Goal: Task Accomplishment & Management: Complete application form

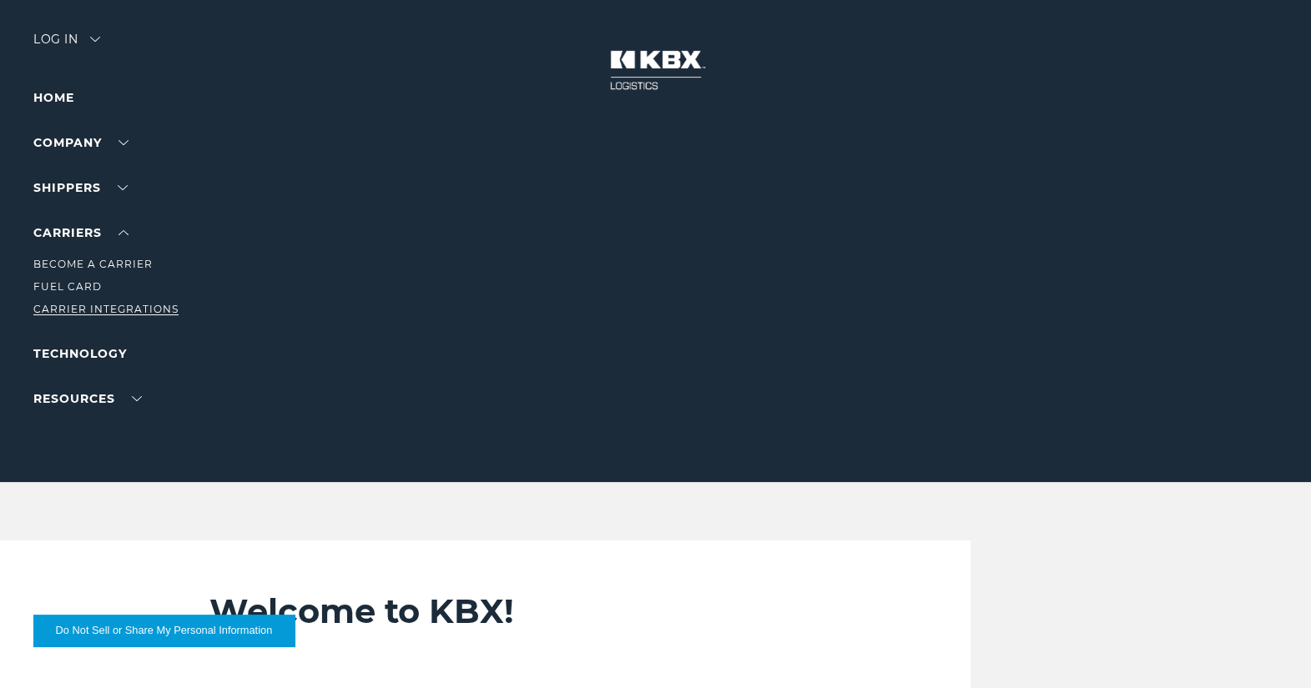
click at [64, 310] on link "Carrier Integrations" at bounding box center [105, 309] width 145 height 13
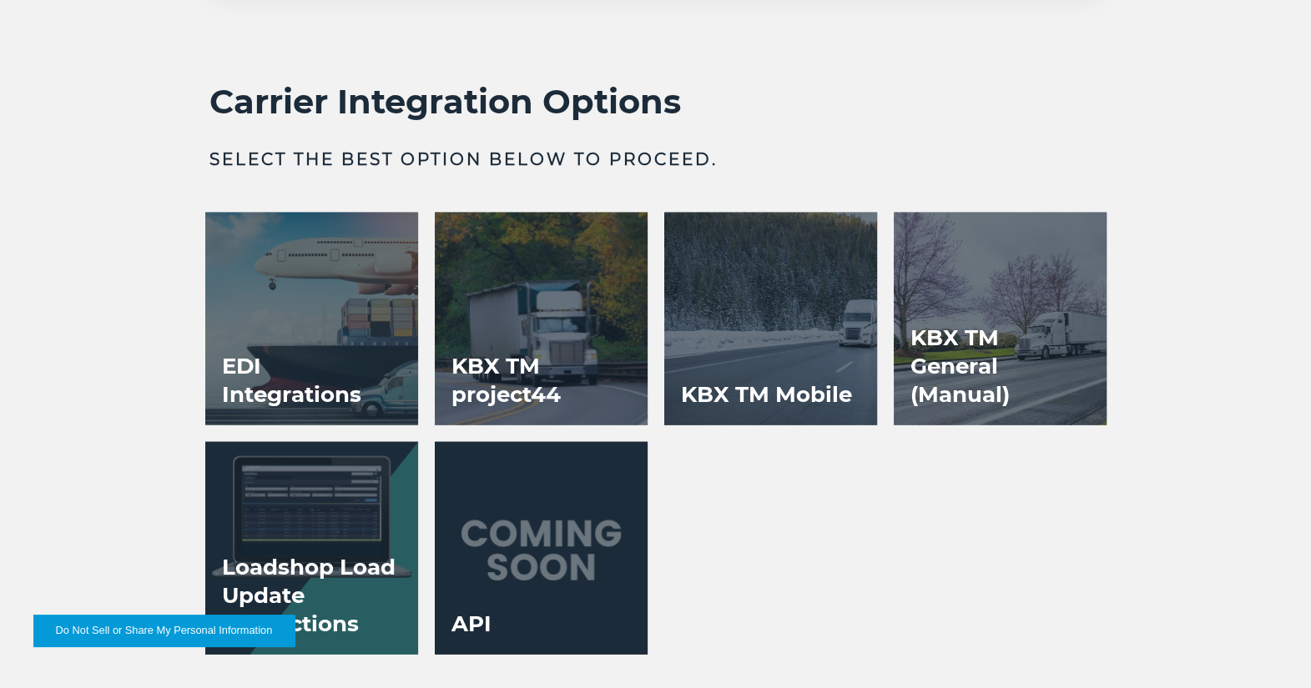
scroll to position [3003, 0]
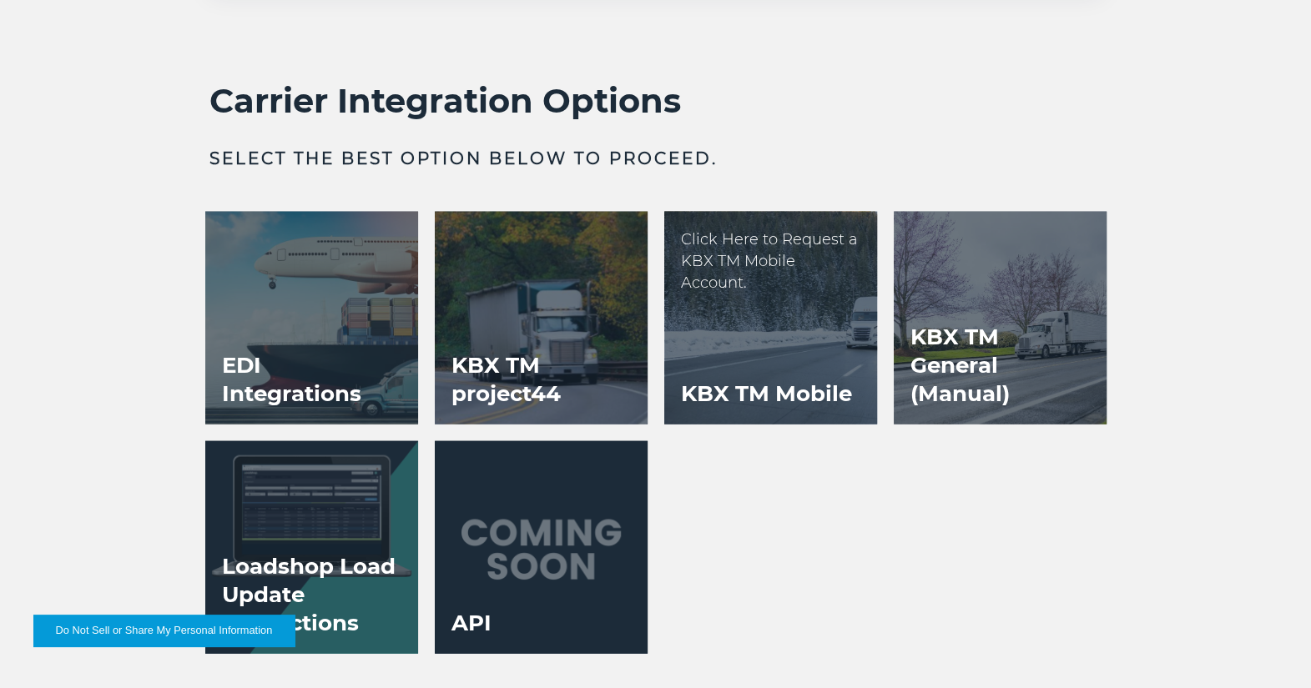
click at [766, 371] on h3 "KBX TM Mobile" at bounding box center [766, 394] width 204 height 62
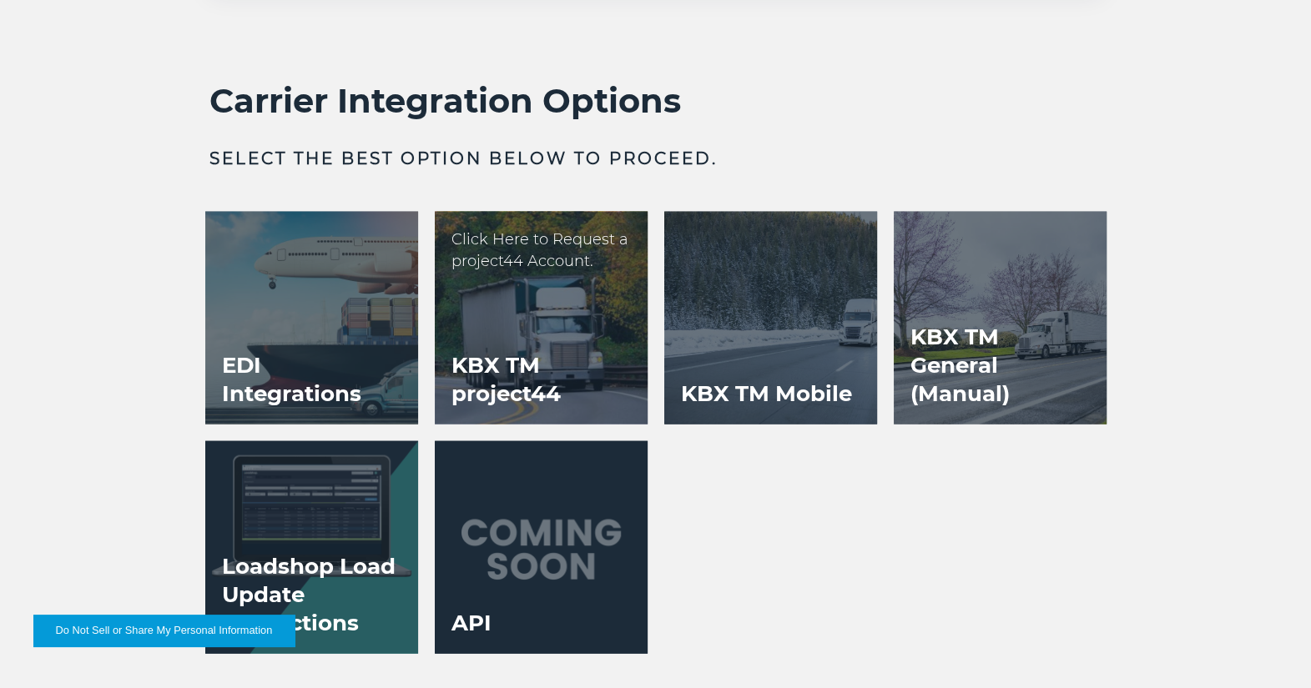
click at [516, 336] on h3 "KBX TM project44" at bounding box center [541, 380] width 213 height 90
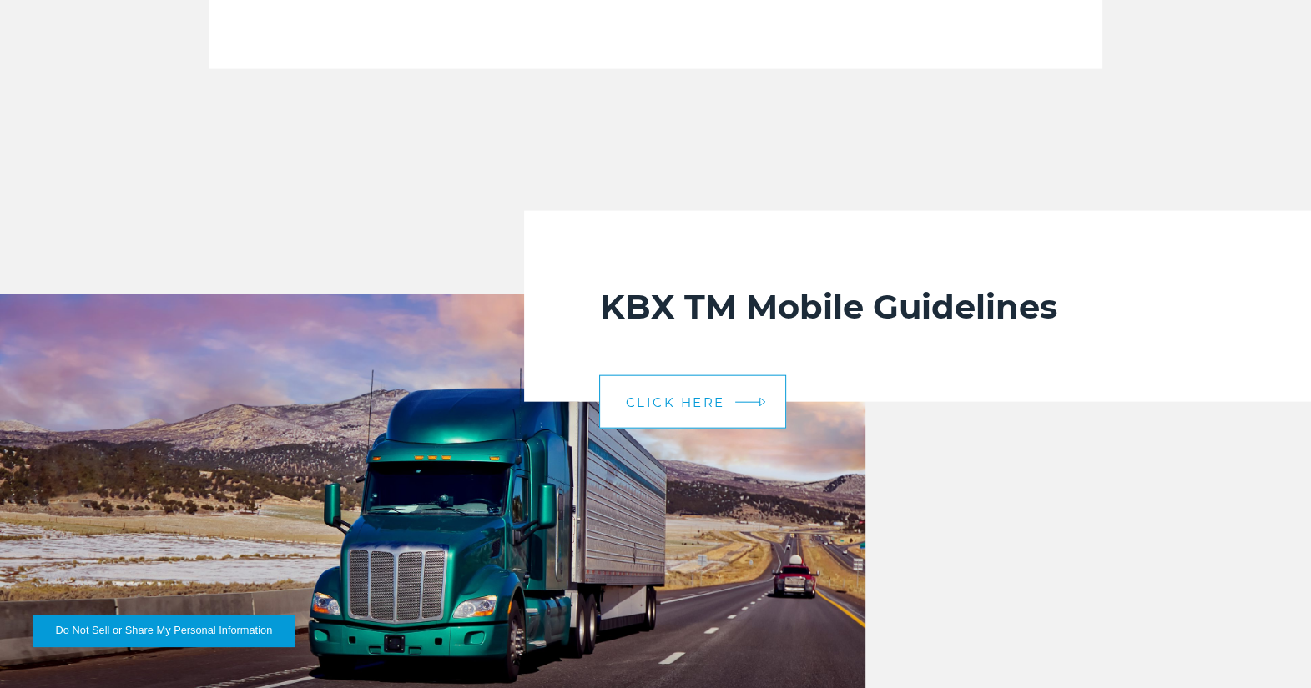
scroll to position [3254, 0]
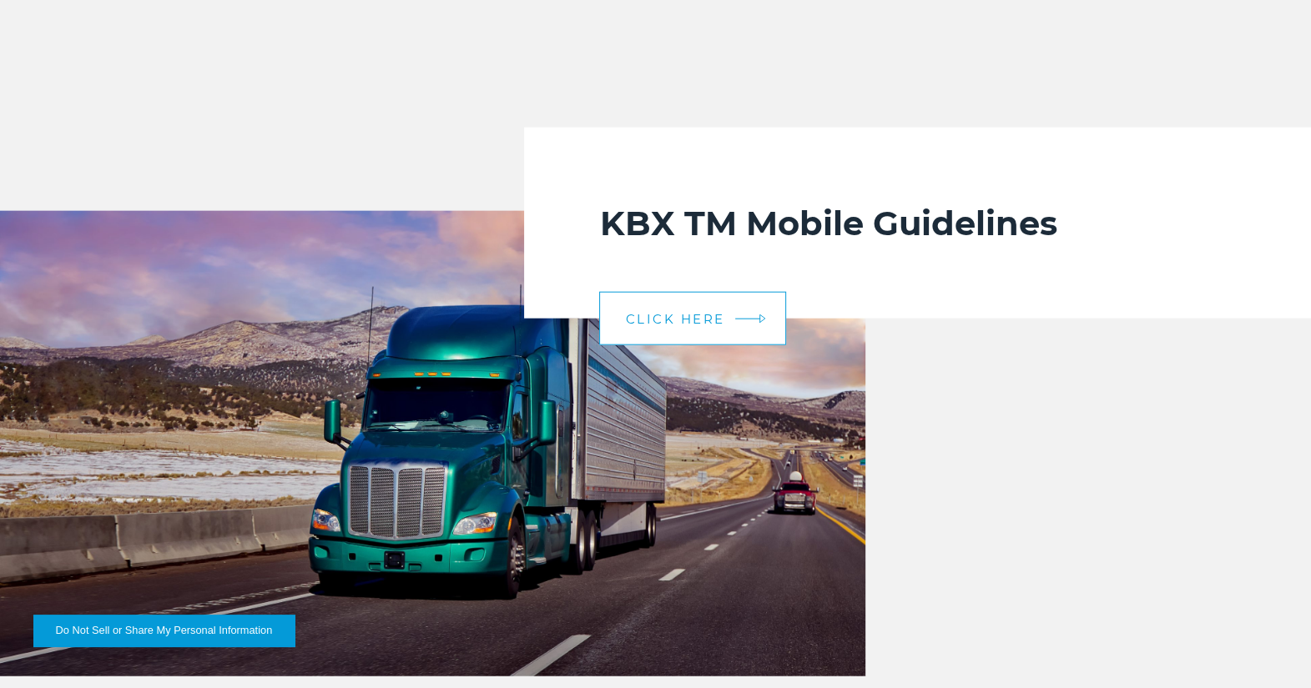
click at [687, 328] on link "CLICK HERE" at bounding box center [692, 318] width 187 height 53
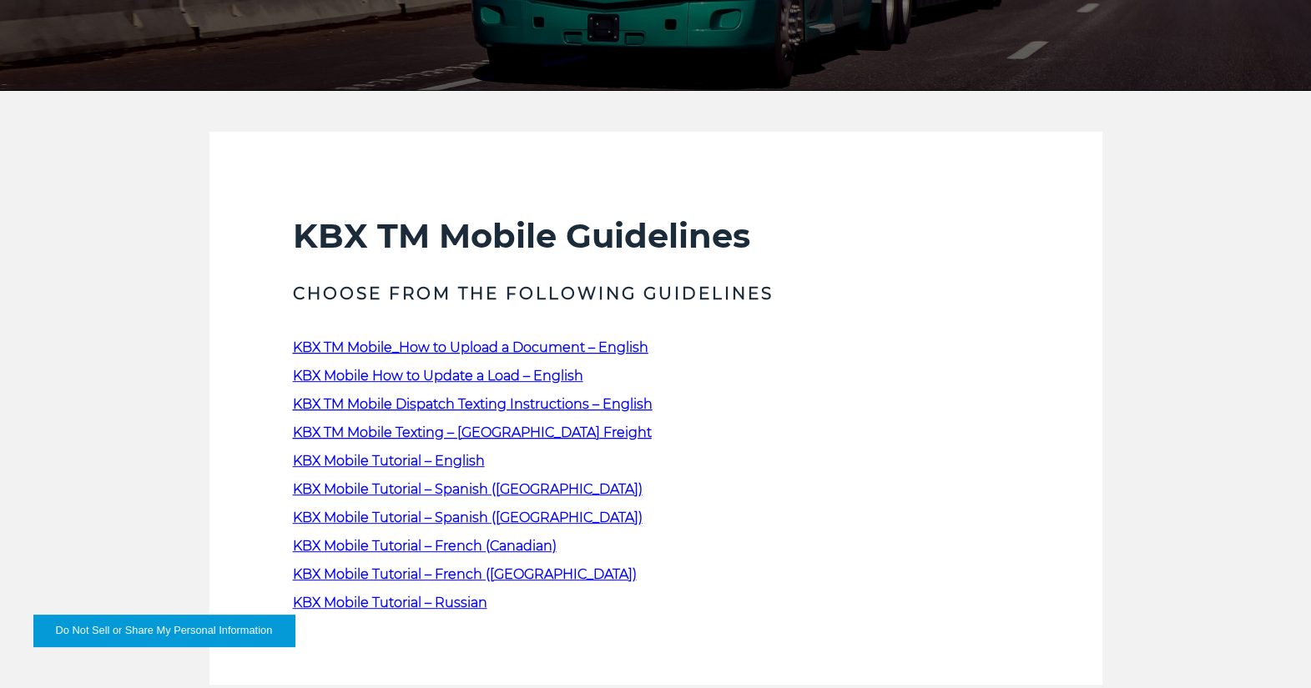
scroll to position [417, 0]
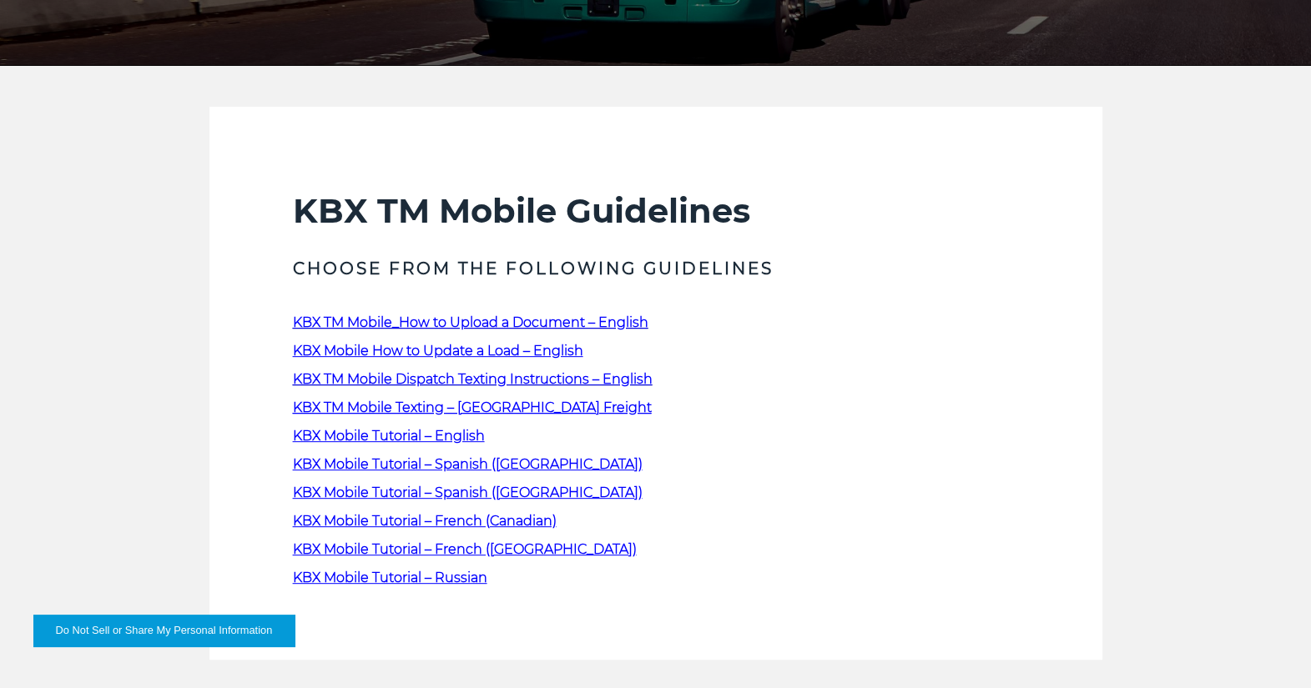
click at [395, 431] on span "KBX Mobile Tutorial – English" at bounding box center [389, 436] width 192 height 16
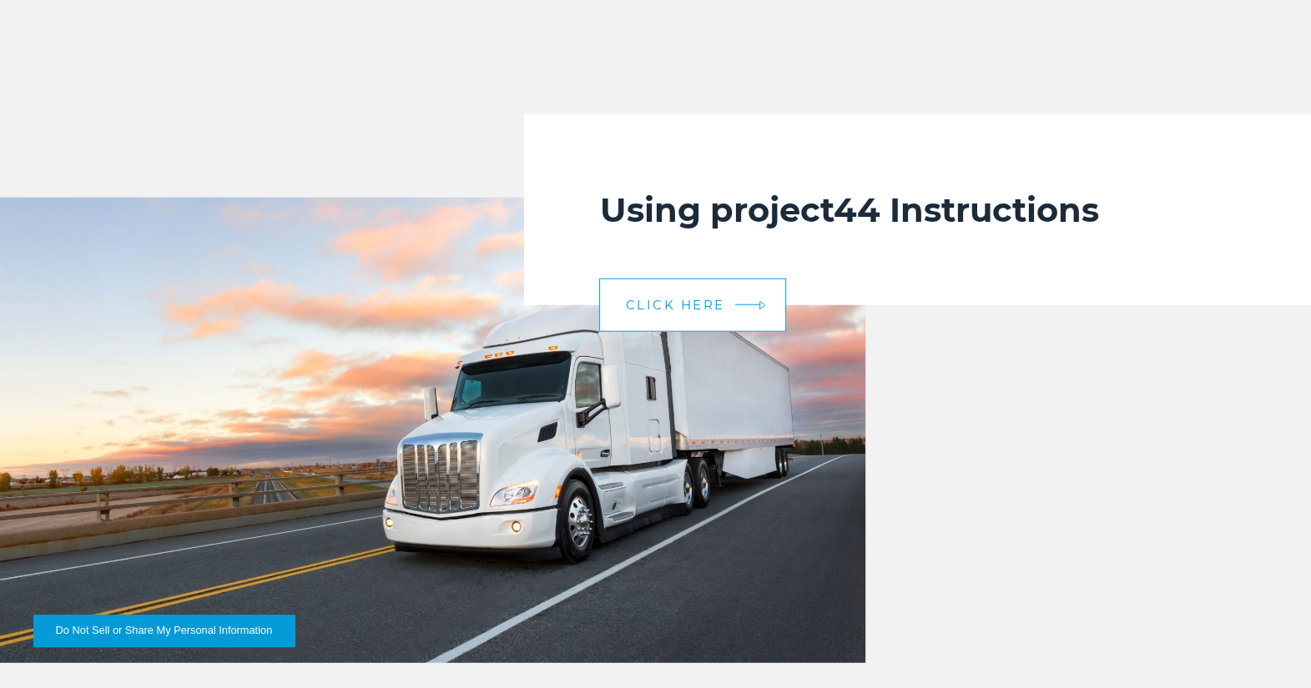
scroll to position [3504, 0]
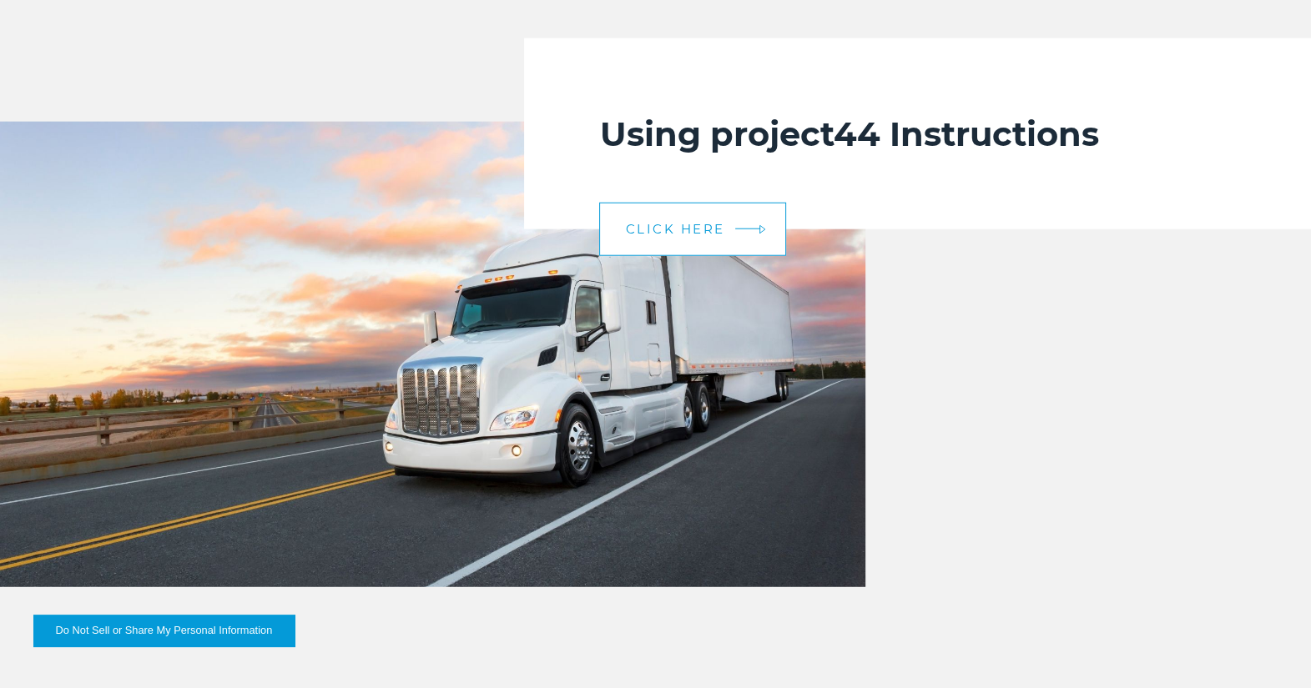
click at [698, 236] on link "CLICK HERE" at bounding box center [692, 229] width 187 height 53
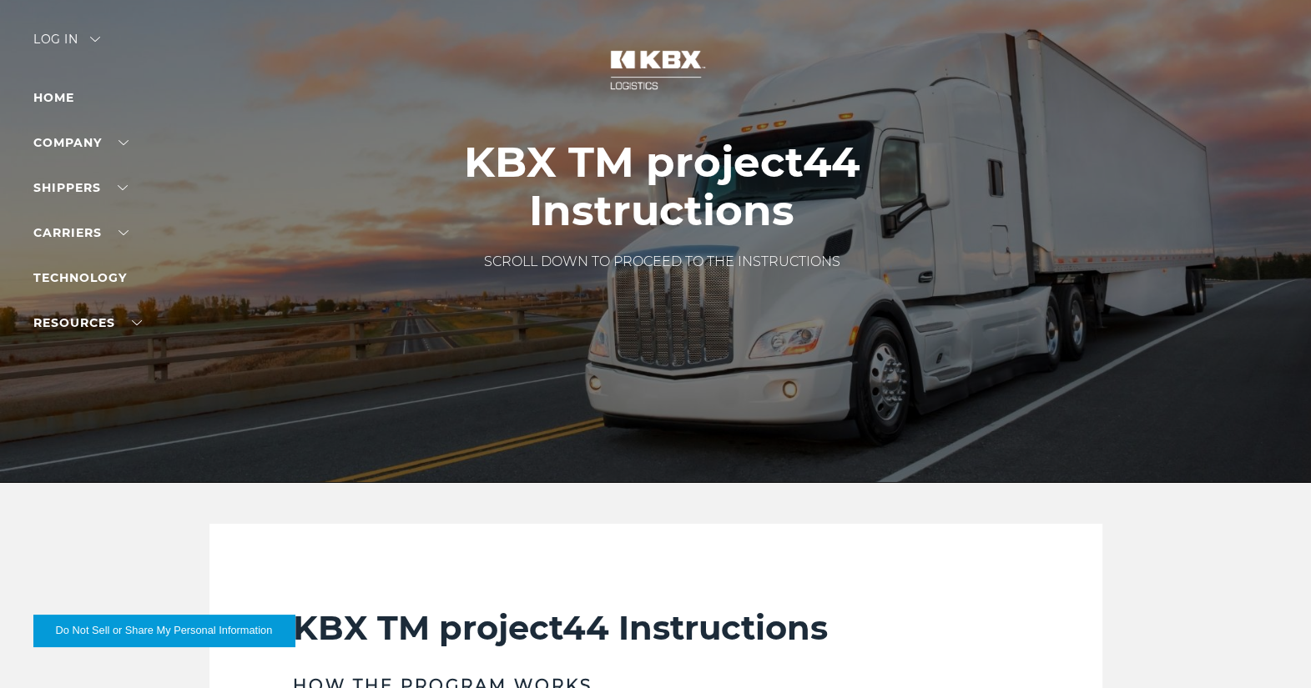
click at [391, 219] on h1 "KBX TM project44 Instructions" at bounding box center [662, 186] width 580 height 97
